Goal: Find specific fact: Find specific fact

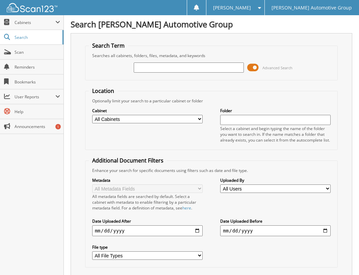
click at [163, 67] on input "text" at bounding box center [189, 68] width 111 height 10
type input "4242055"
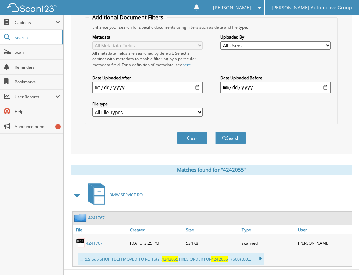
scroll to position [156, 0]
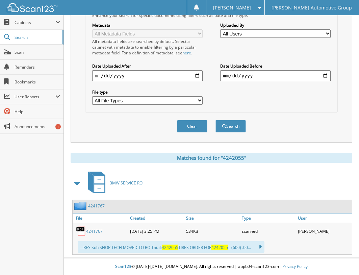
click at [221, 246] on span "4242055" at bounding box center [220, 248] width 17 height 6
click at [175, 248] on span "4242055" at bounding box center [170, 248] width 17 height 6
